Goal: Find specific page/section: Find specific page/section

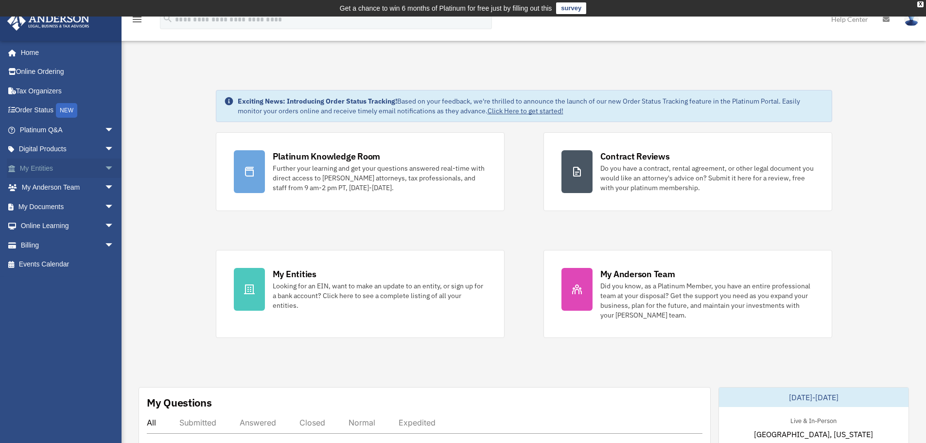
click at [106, 168] on span "arrow_drop_down" at bounding box center [114, 169] width 19 height 20
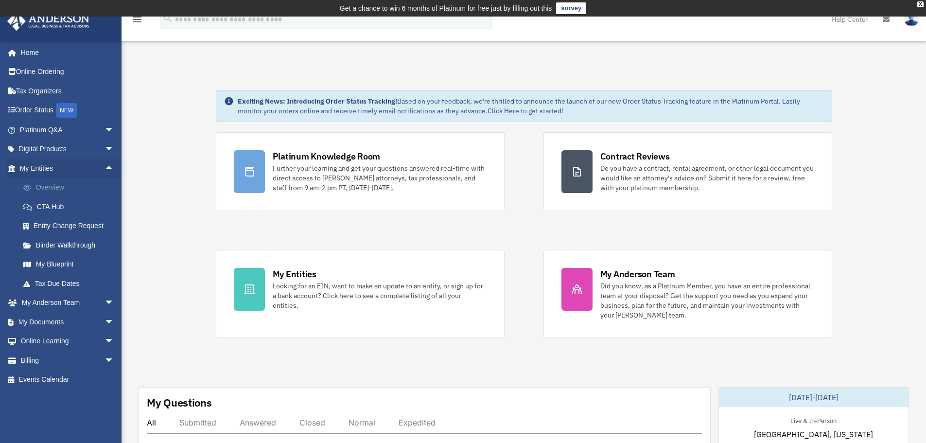
click at [47, 190] on link "Overview" at bounding box center [71, 187] width 115 height 19
click at [25, 168] on link "My Entities arrow_drop_up" at bounding box center [68, 168] width 122 height 19
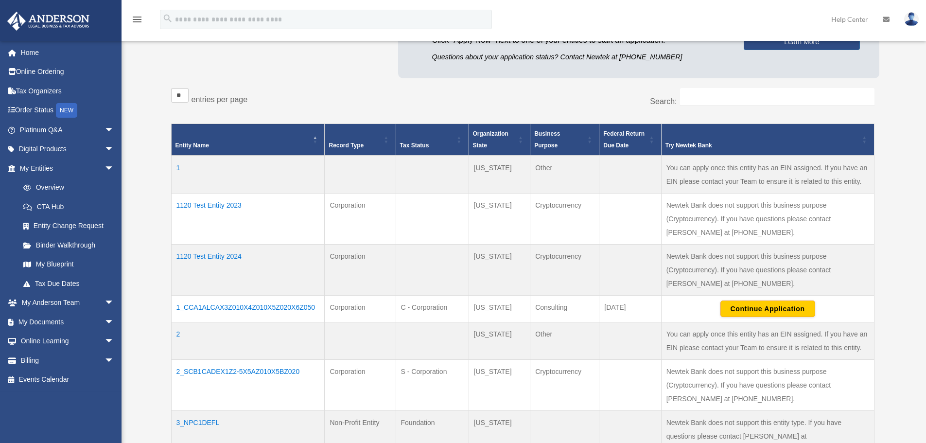
scroll to position [146, 0]
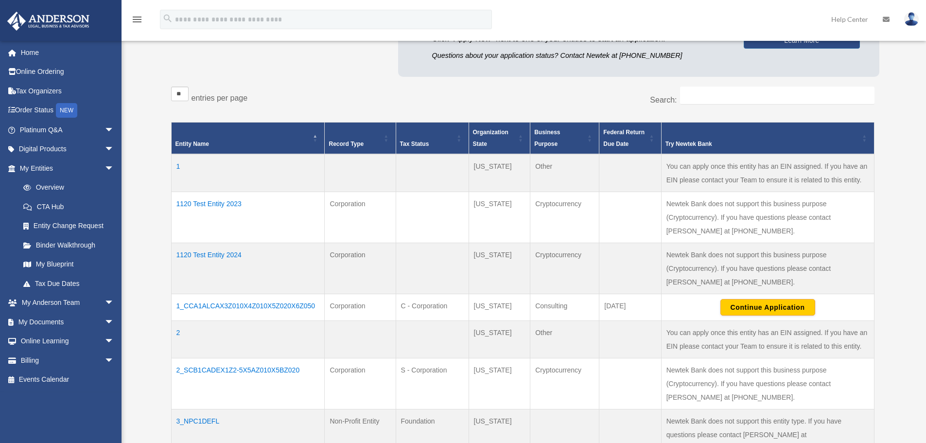
click at [216, 203] on td "1120 Test Entity 2023" at bounding box center [248, 217] width 154 height 51
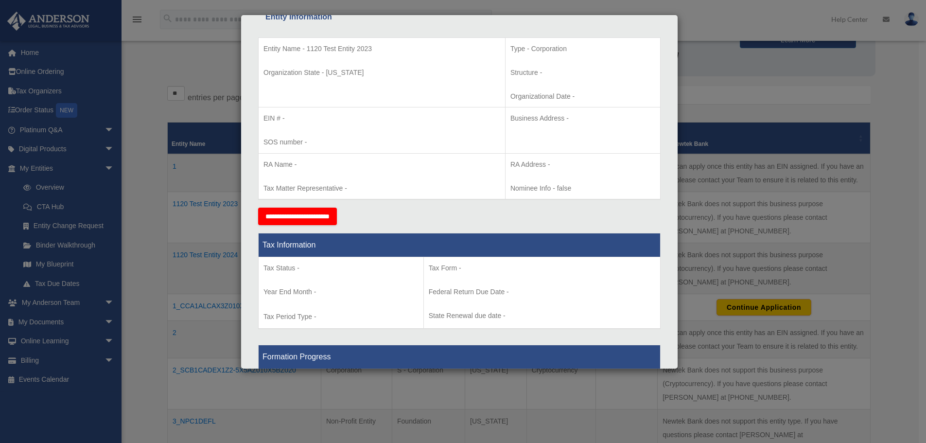
scroll to position [340, 0]
